Goal: Understand process/instructions

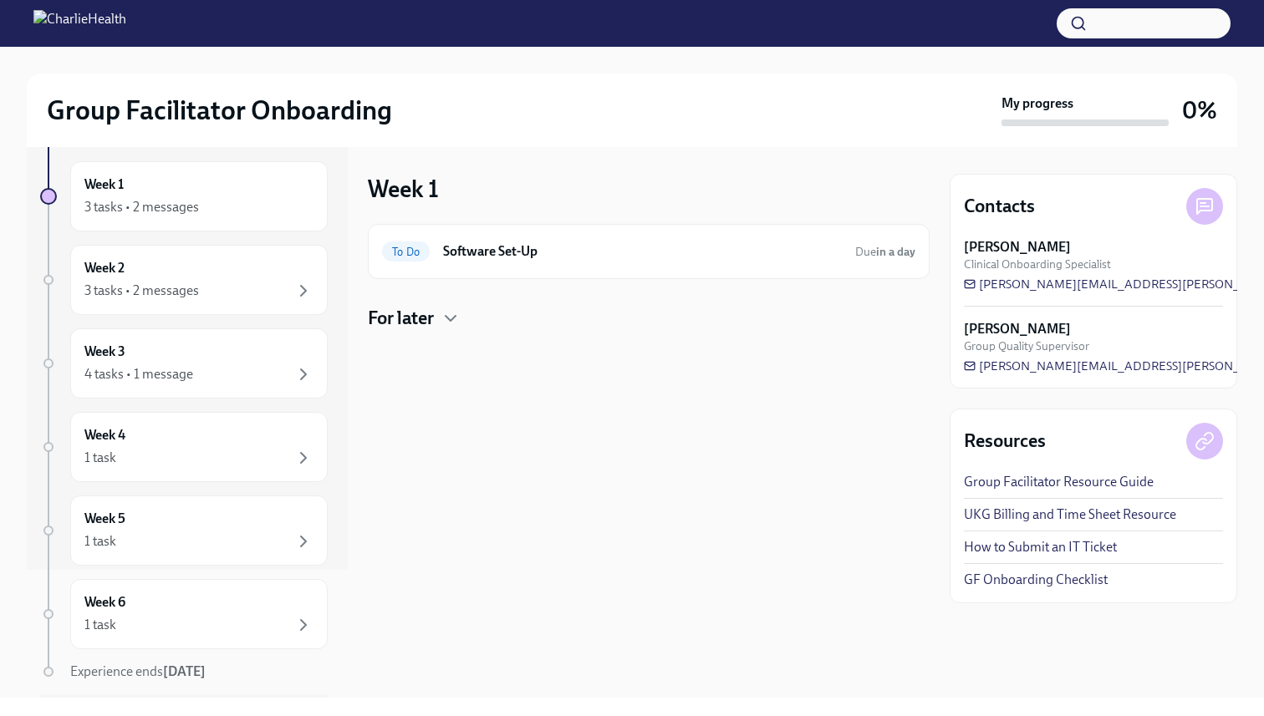
scroll to position [130, 0]
click at [255, 214] on div "3 tasks • 2 messages" at bounding box center [198, 206] width 229 height 20
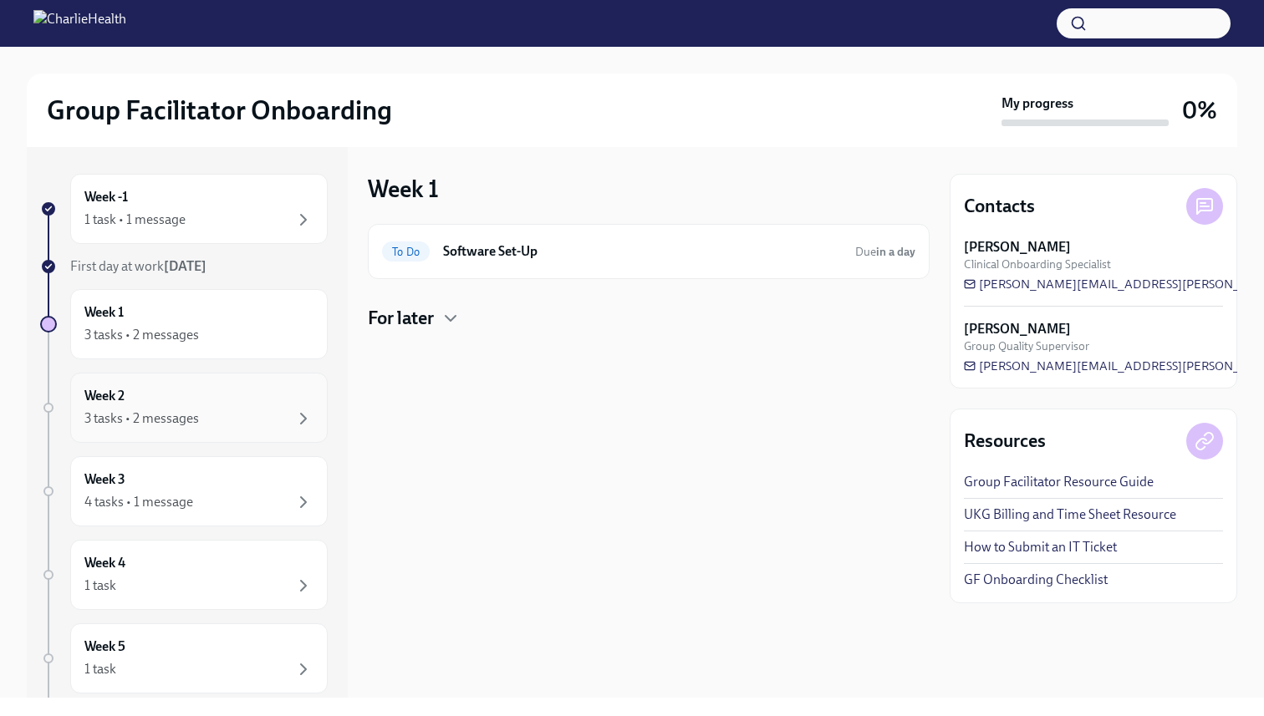
click at [237, 407] on div "Week 2 3 tasks • 2 messages" at bounding box center [198, 408] width 229 height 42
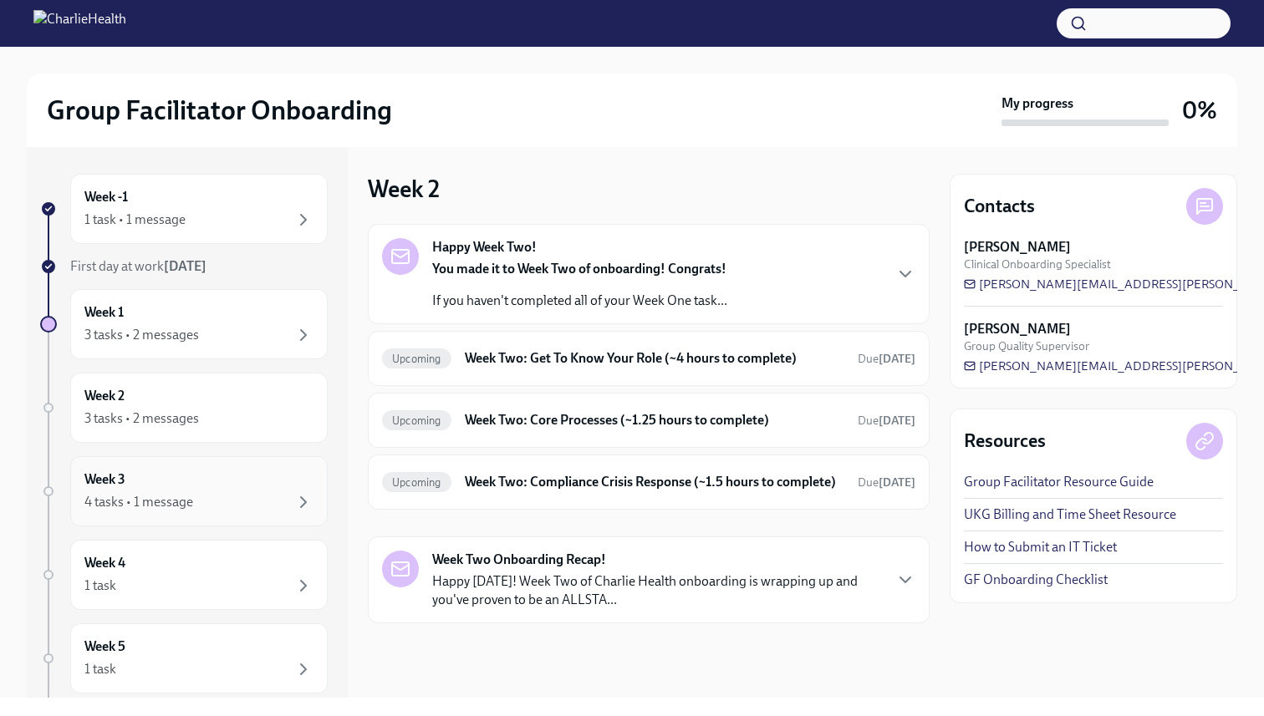
click at [232, 485] on div "Week 3 4 tasks • 1 message" at bounding box center [198, 492] width 229 height 42
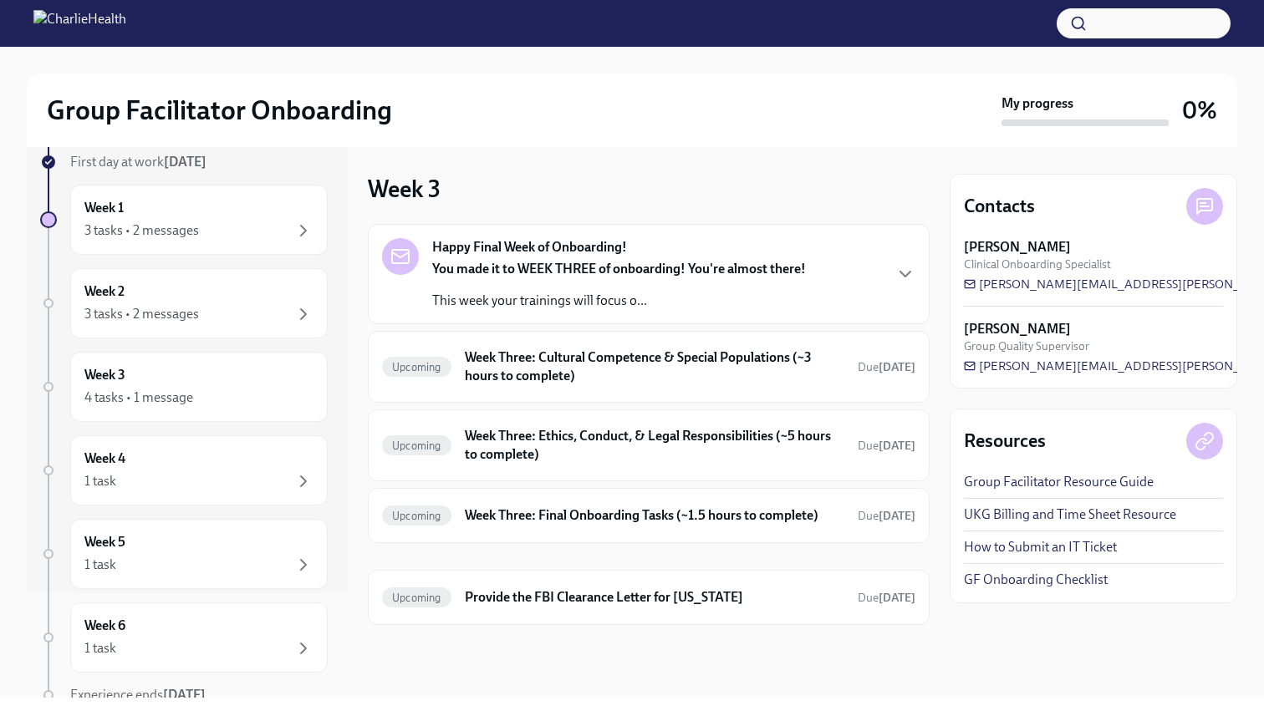
scroll to position [111, 0]
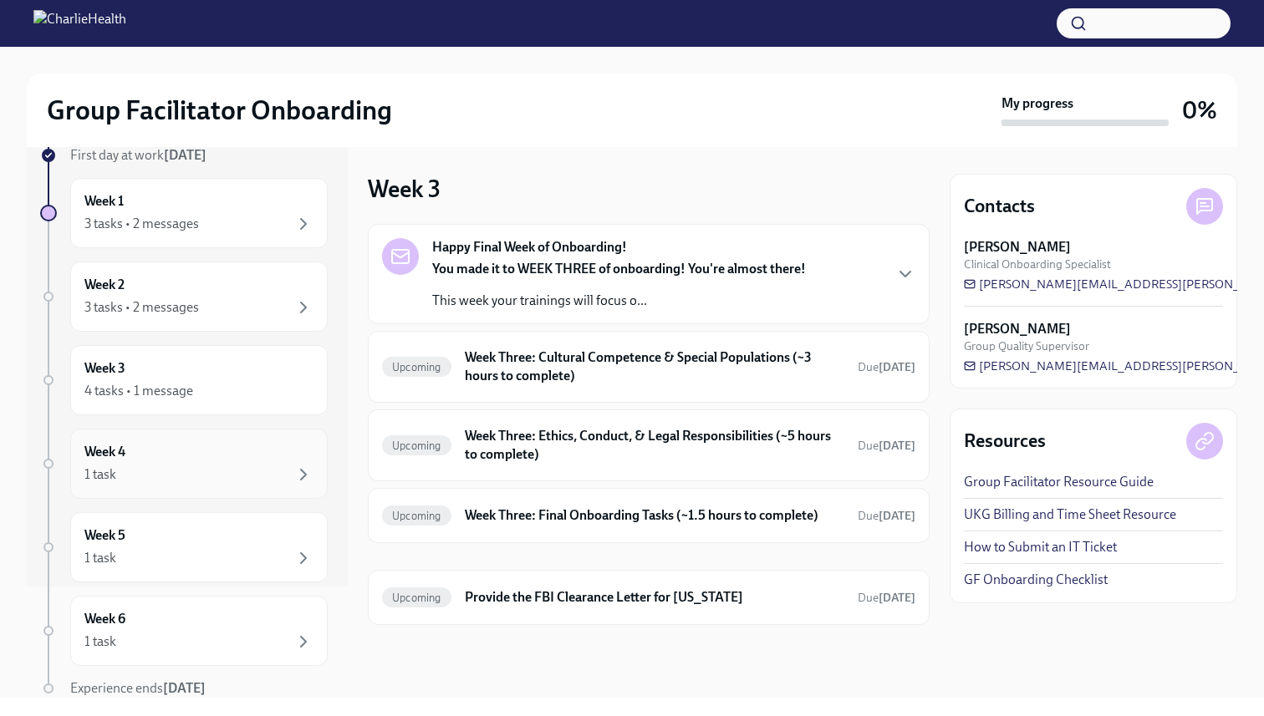
click at [220, 477] on div "1 task" at bounding box center [198, 475] width 229 height 20
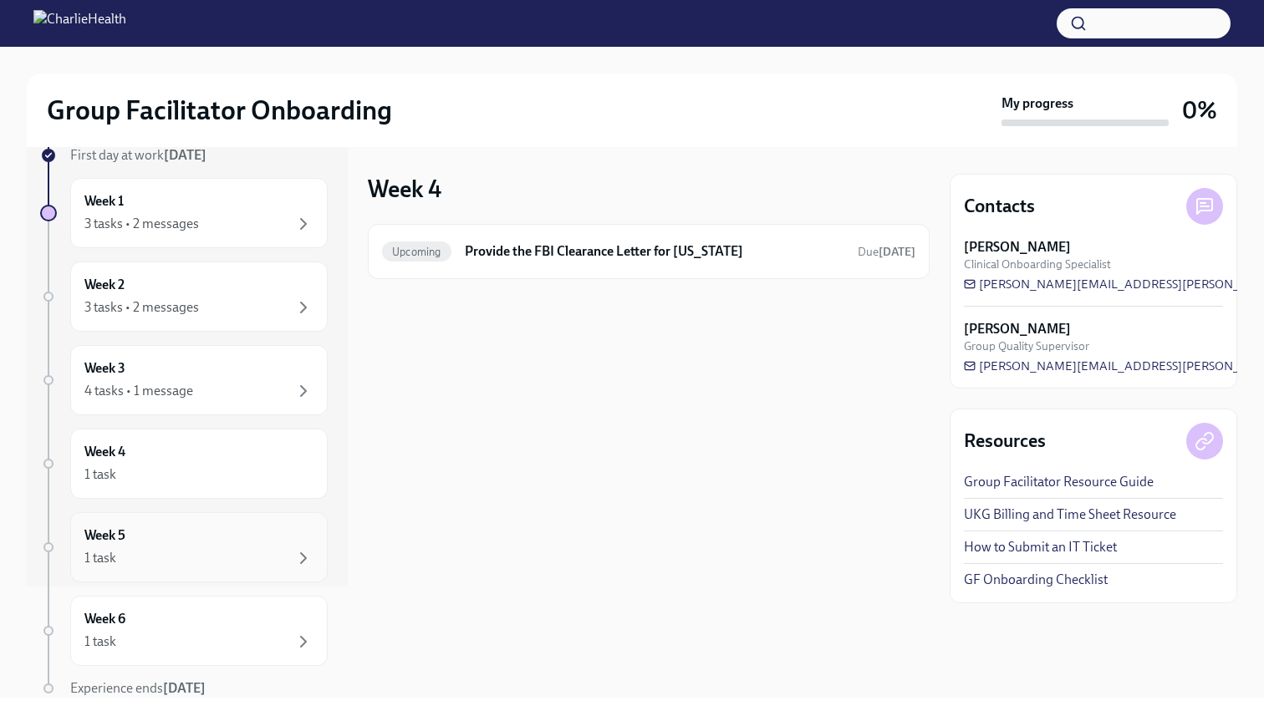
click at [220, 516] on div "Week 5 1 task" at bounding box center [198, 547] width 257 height 70
click at [202, 581] on div "Week 5 1 task" at bounding box center [198, 547] width 257 height 70
click at [206, 625] on div "Week 6 1 task" at bounding box center [198, 631] width 229 height 42
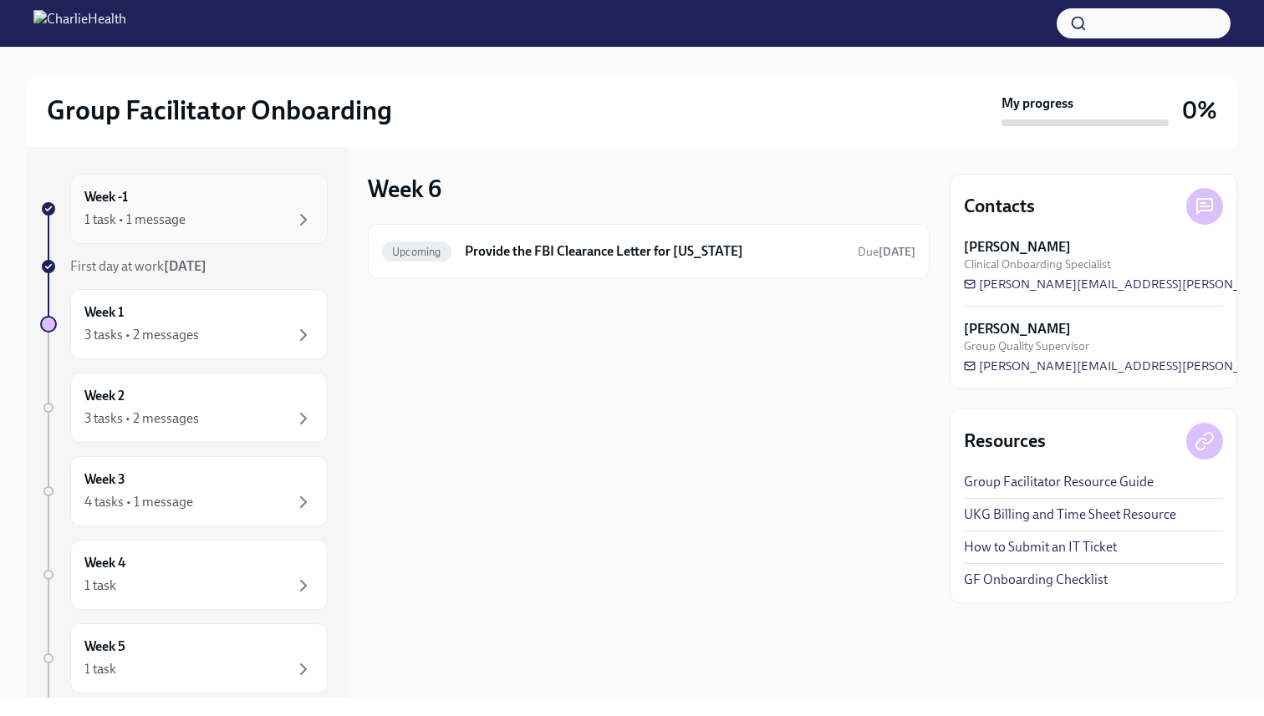
click at [185, 228] on div "1 task • 1 message" at bounding box center [198, 220] width 229 height 20
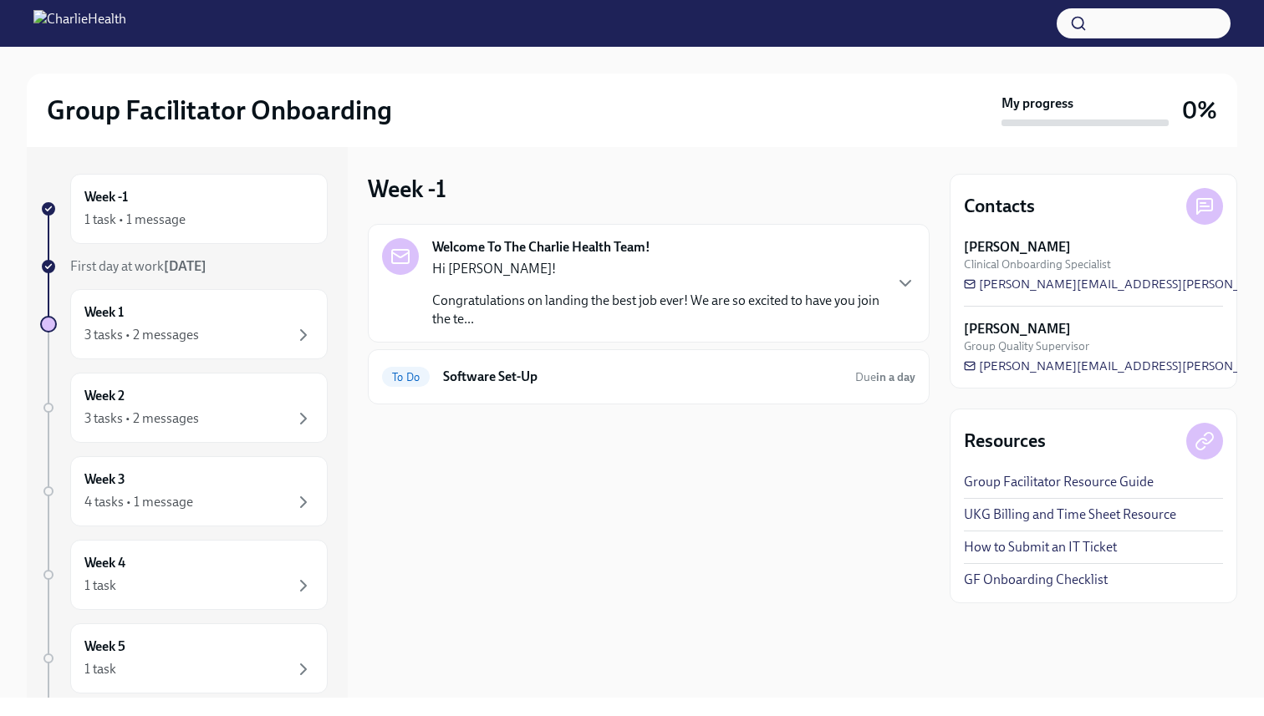
click at [126, 23] on img at bounding box center [79, 23] width 93 height 27
click at [481, 247] on strong "Welcome To The Charlie Health Team!" at bounding box center [541, 247] width 218 height 18
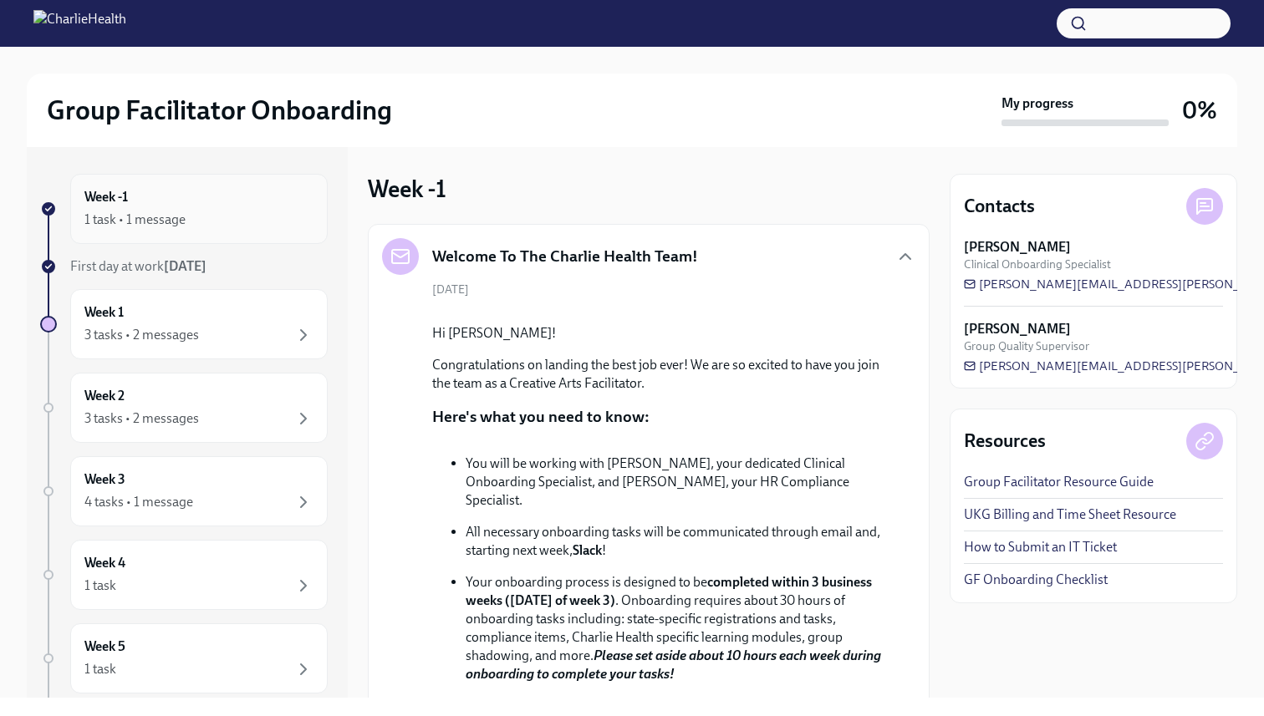
click at [240, 232] on div "Week -1 1 task • 1 message" at bounding box center [198, 209] width 257 height 70
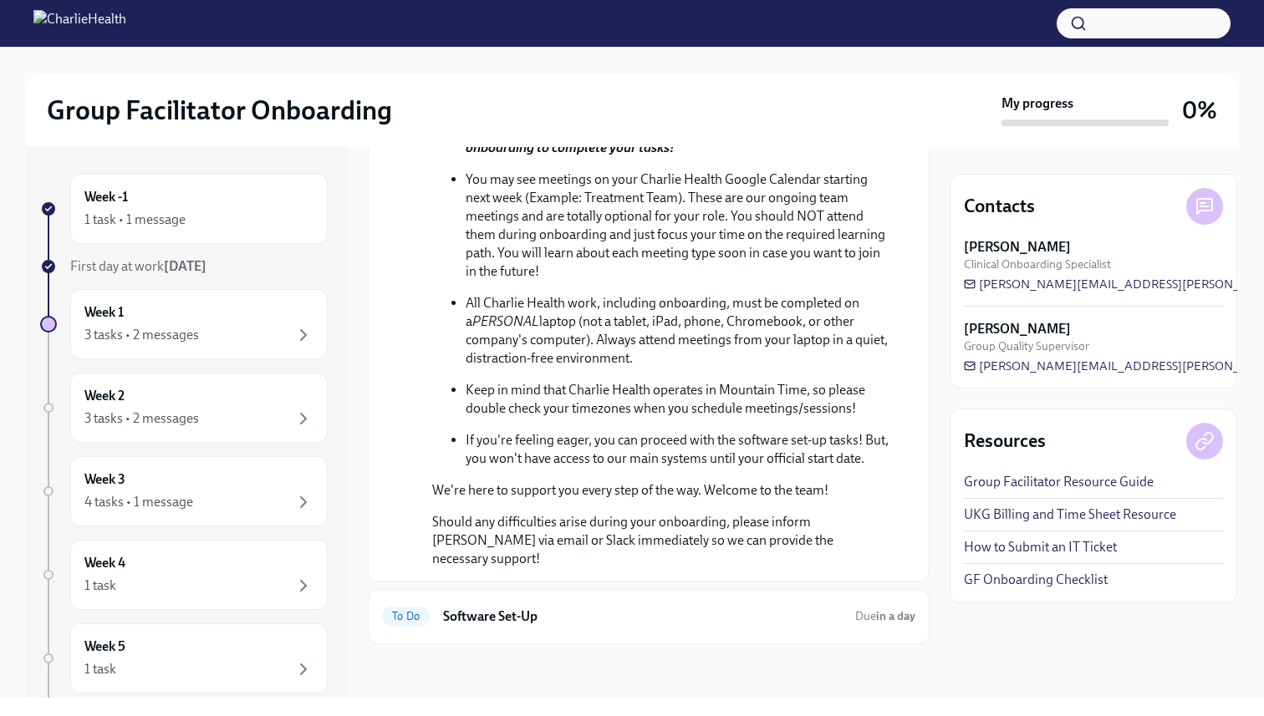
scroll to position [657, 0]
click at [474, 604] on div "To Do Software Set-Up Due in a day" at bounding box center [648, 617] width 533 height 27
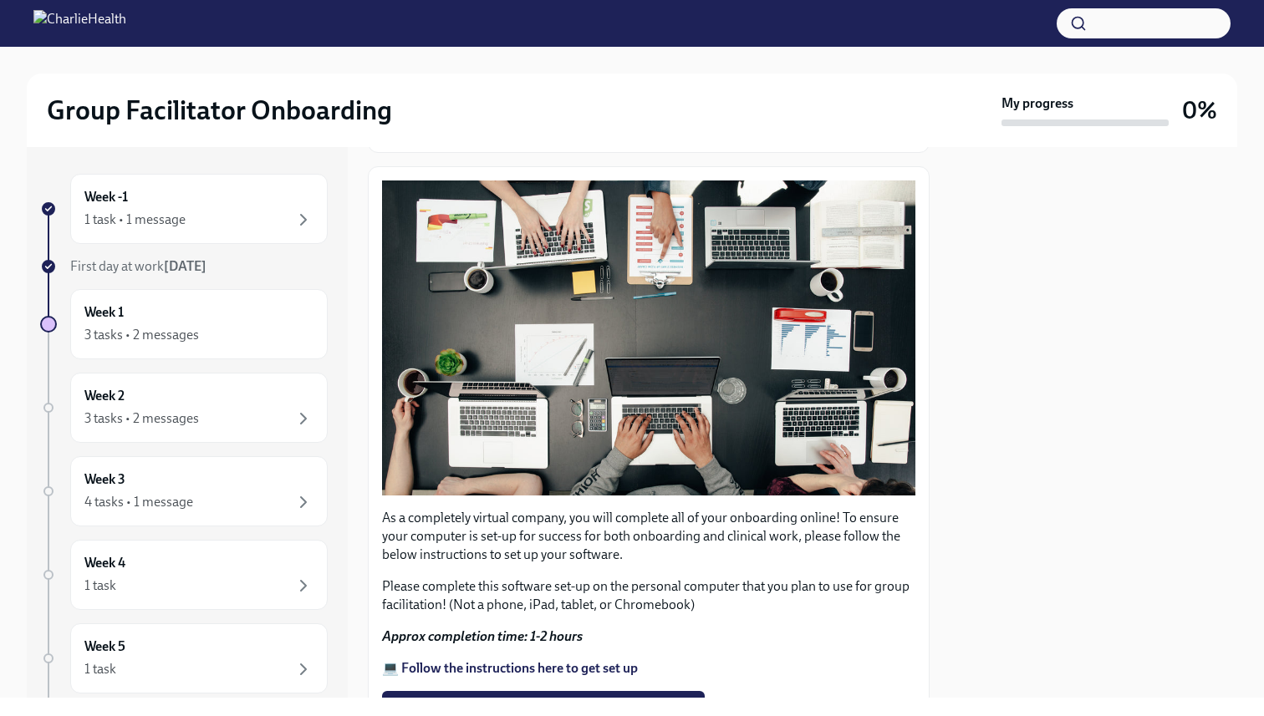
scroll to position [398, 0]
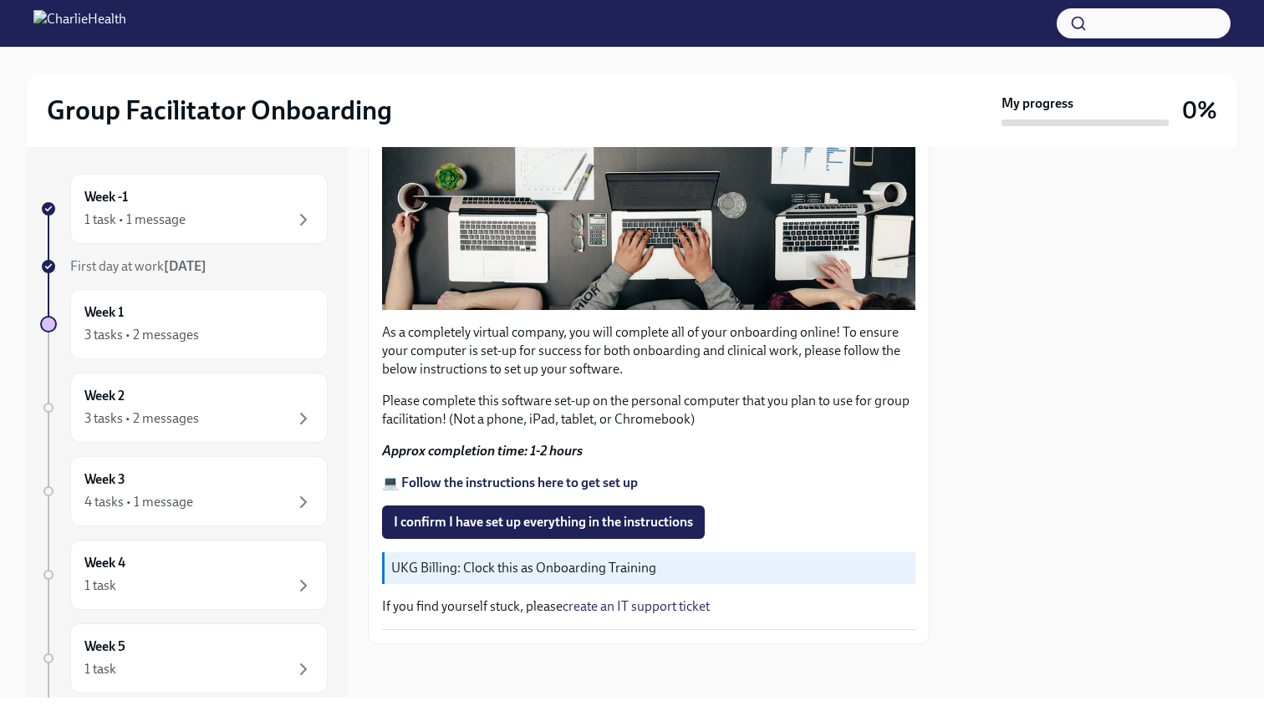
click at [468, 487] on strong "💻 Follow the instructions here to get set up" at bounding box center [510, 483] width 256 height 16
